Goal: Task Accomplishment & Management: Manage account settings

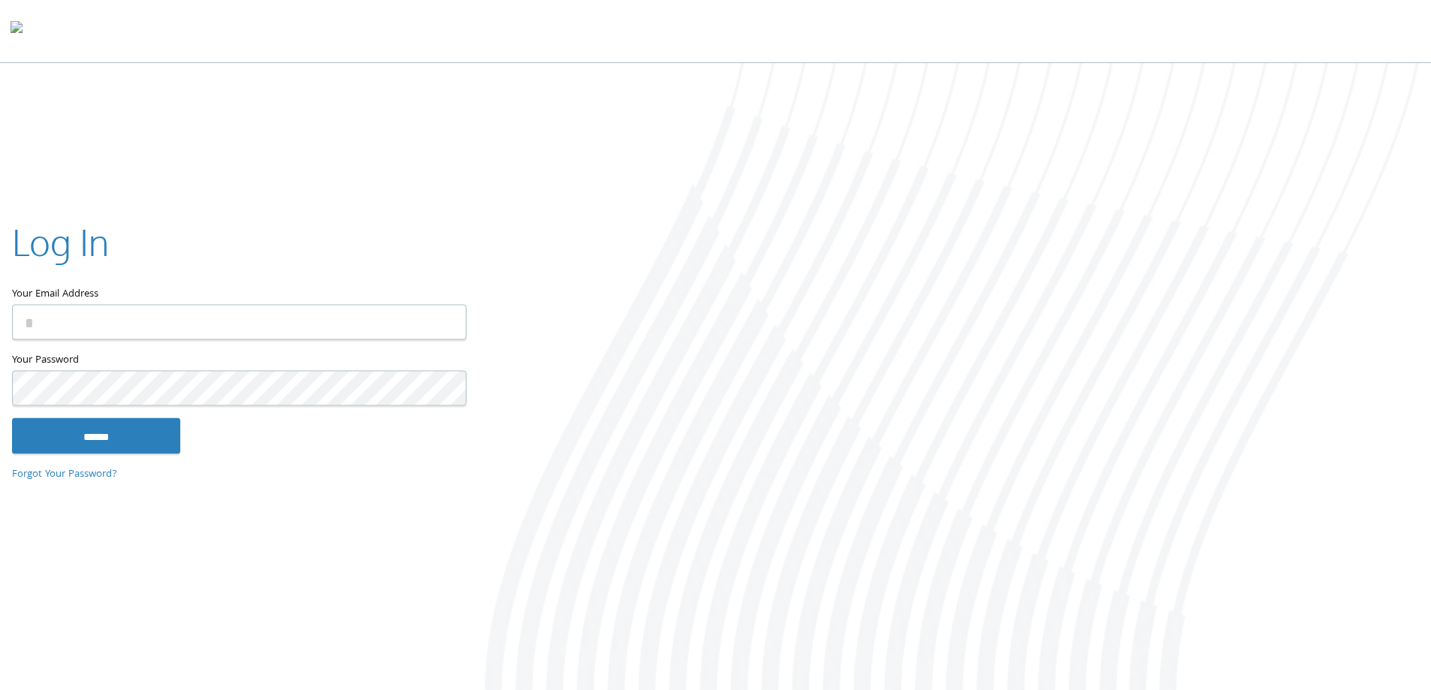
type input "**********"
click at [113, 436] on input "******" at bounding box center [96, 436] width 168 height 36
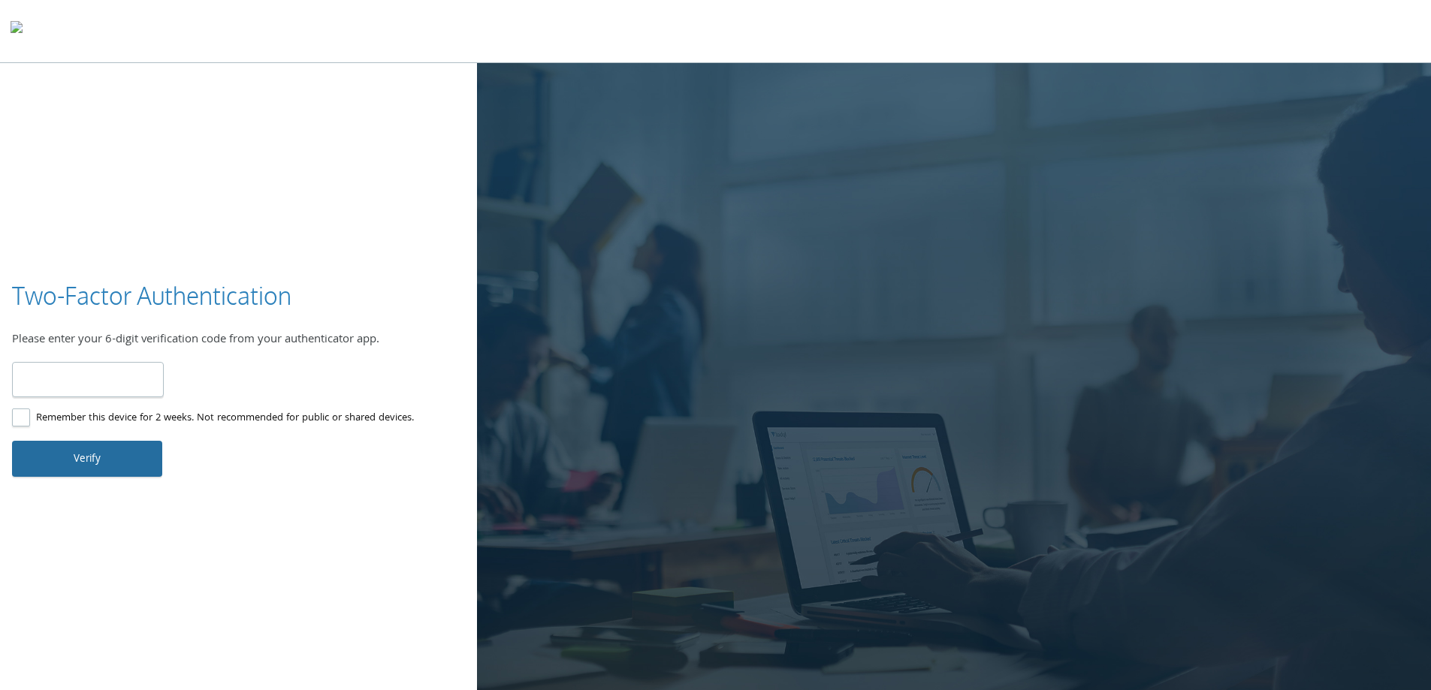
type input "******"
click at [75, 456] on button "Verify" at bounding box center [87, 459] width 150 height 36
